Goal: Check status: Check status

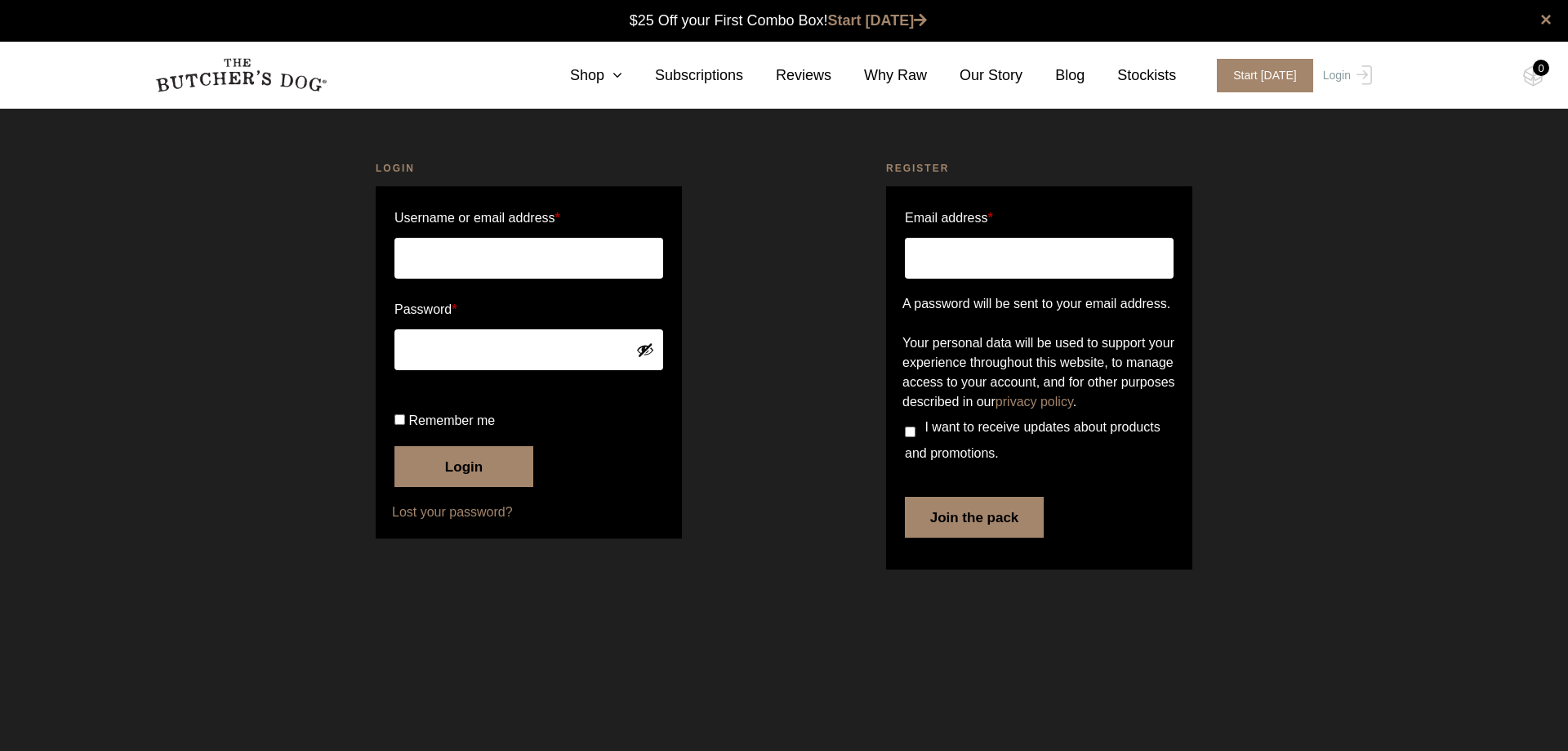
click at [416, 261] on input "Username or email address *" at bounding box center [528, 258] width 269 height 41
type input "belder@internode.on.net"
click at [403, 424] on input "Remember me" at bounding box center [399, 419] width 10 height 10
checkbox input "true"
click at [644, 353] on button "Show password" at bounding box center [644, 349] width 18 height 18
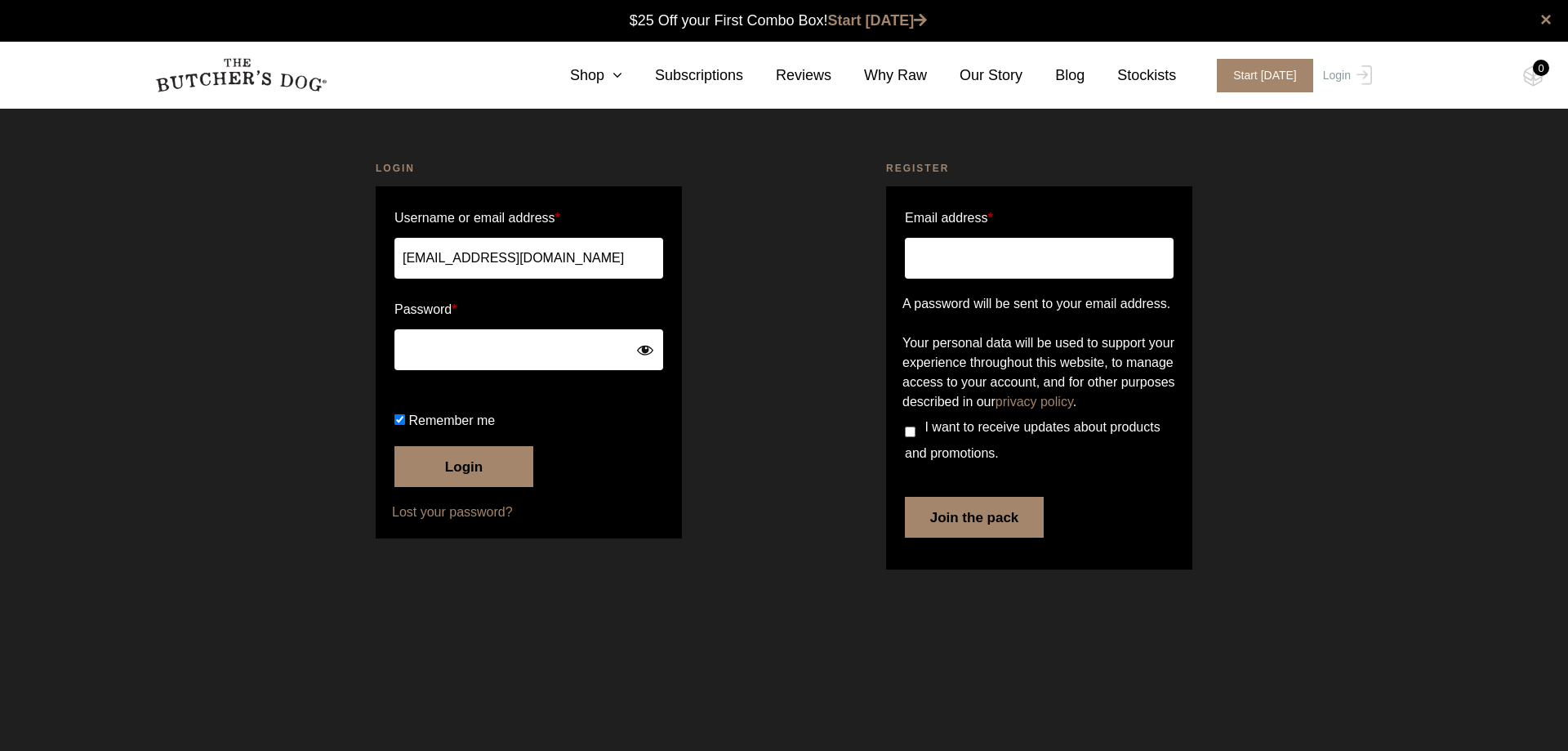
click at [394, 446] on button "Login" at bounding box center [463, 466] width 139 height 41
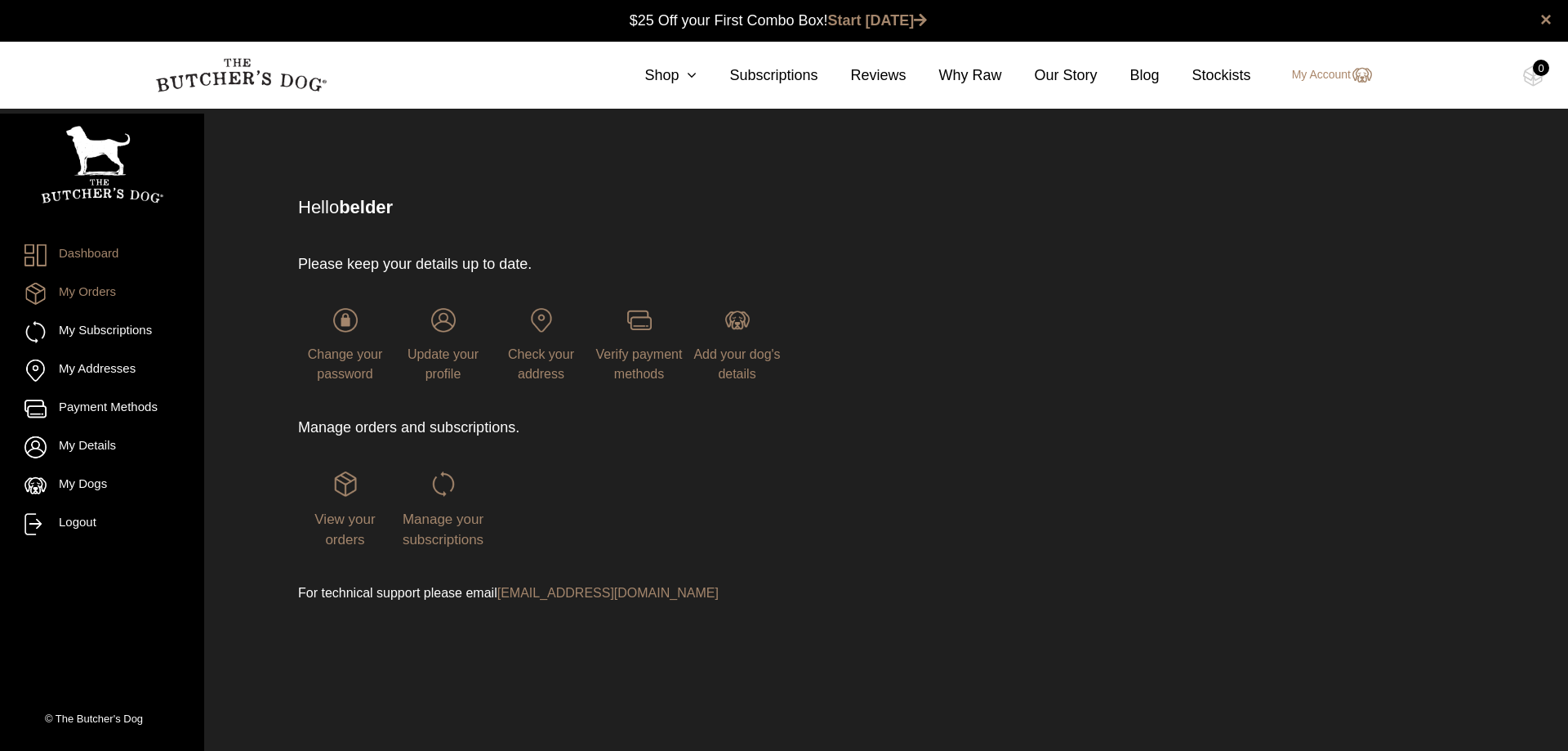
click at [86, 290] on link "My Orders" at bounding box center [102, 294] width 156 height 22
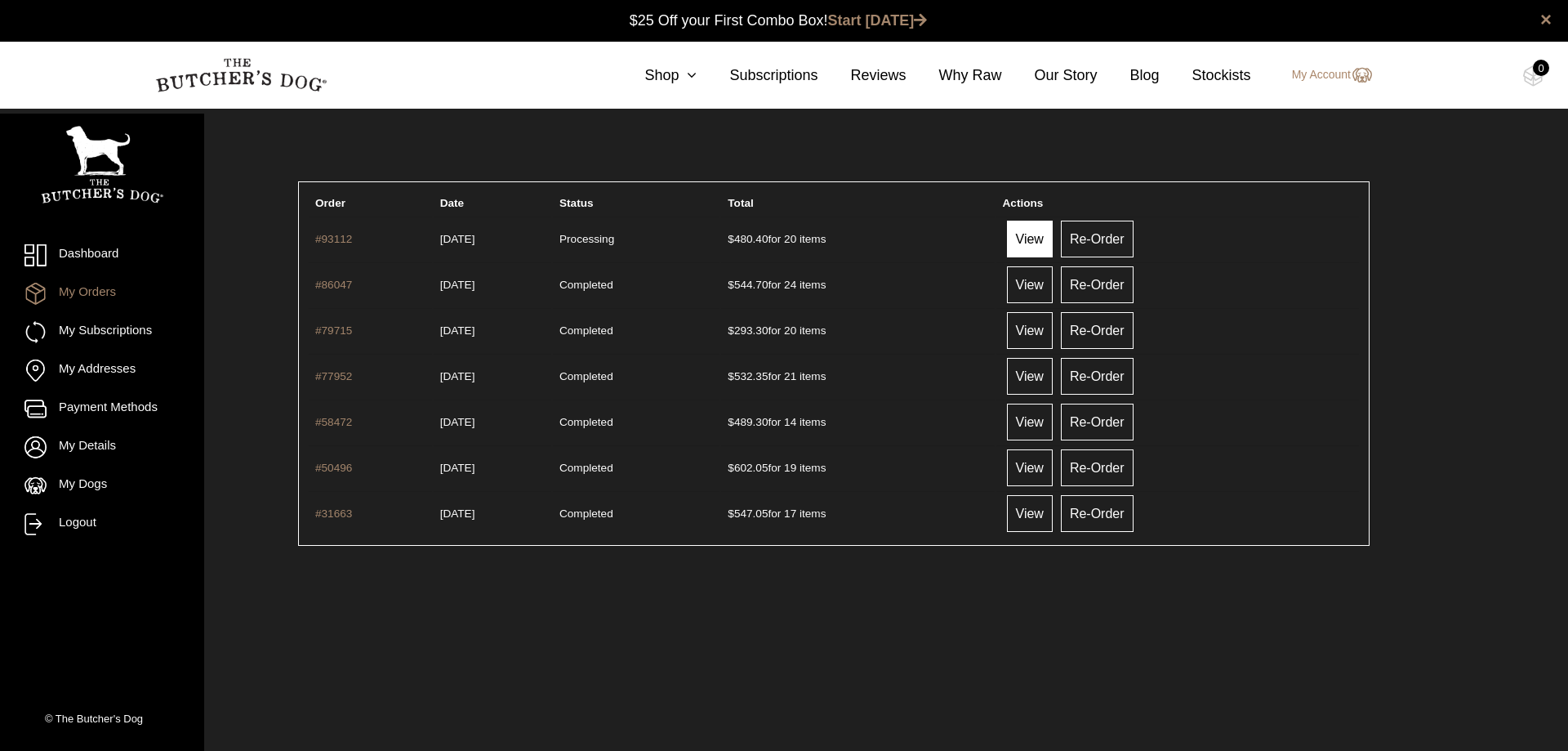
click at [1049, 233] on link "View" at bounding box center [1029, 239] width 46 height 37
click at [66, 520] on link "Logout" at bounding box center [102, 525] width 156 height 22
